Goal: Find specific page/section: Find specific page/section

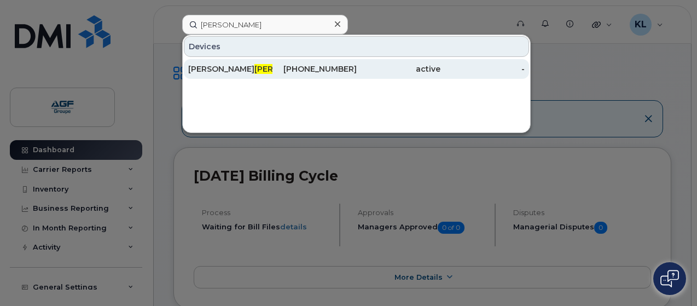
type input "[PERSON_NAME]"
click at [218, 68] on div "[PERSON_NAME]" at bounding box center [230, 68] width 84 height 11
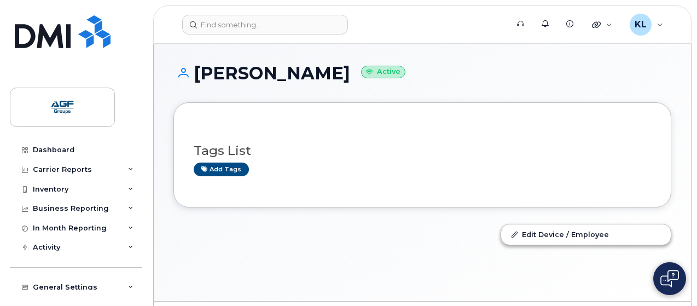
click at [309, 73] on h1 "Maxime Boucher Active" at bounding box center [422, 72] width 498 height 19
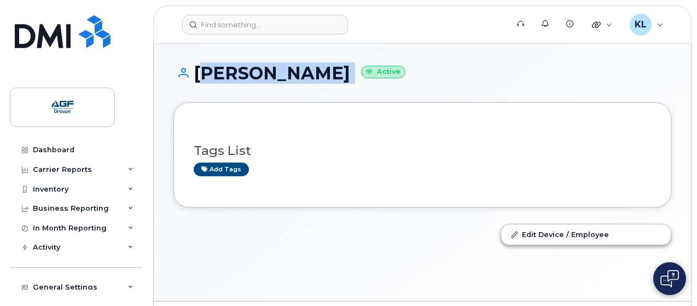
click at [309, 73] on h1 "Maxime Boucher Active" at bounding box center [422, 72] width 498 height 19
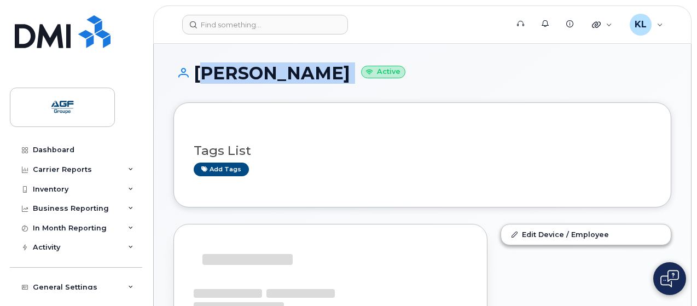
copy h1 "Maxime Boucher"
